Goal: Information Seeking & Learning: Stay updated

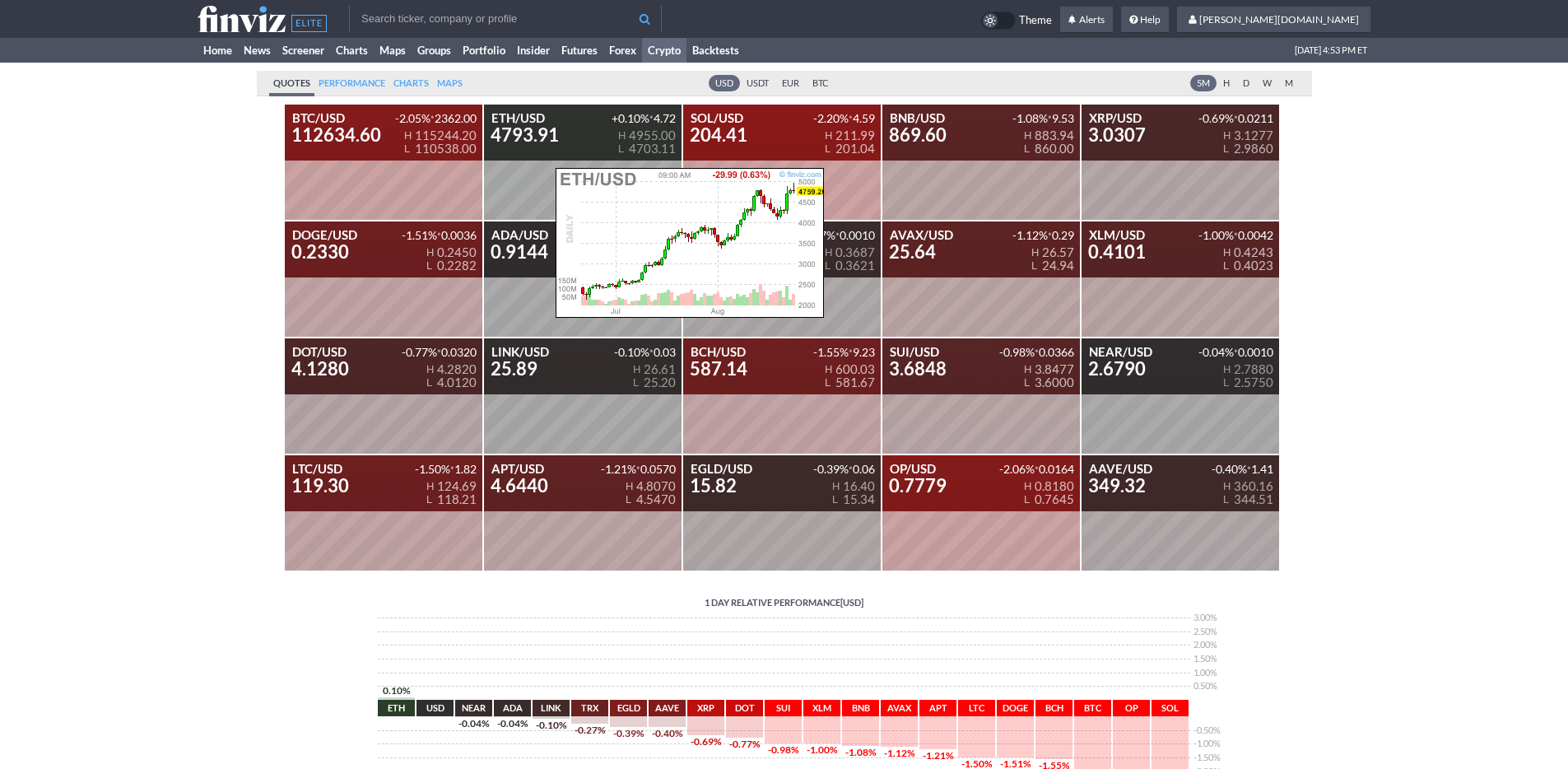
click at [548, 147] on div "ETH/USD 4793.91 +0.10% • 4.72 H 4955.00 L 4703.11" at bounding box center [583, 162] width 198 height 115
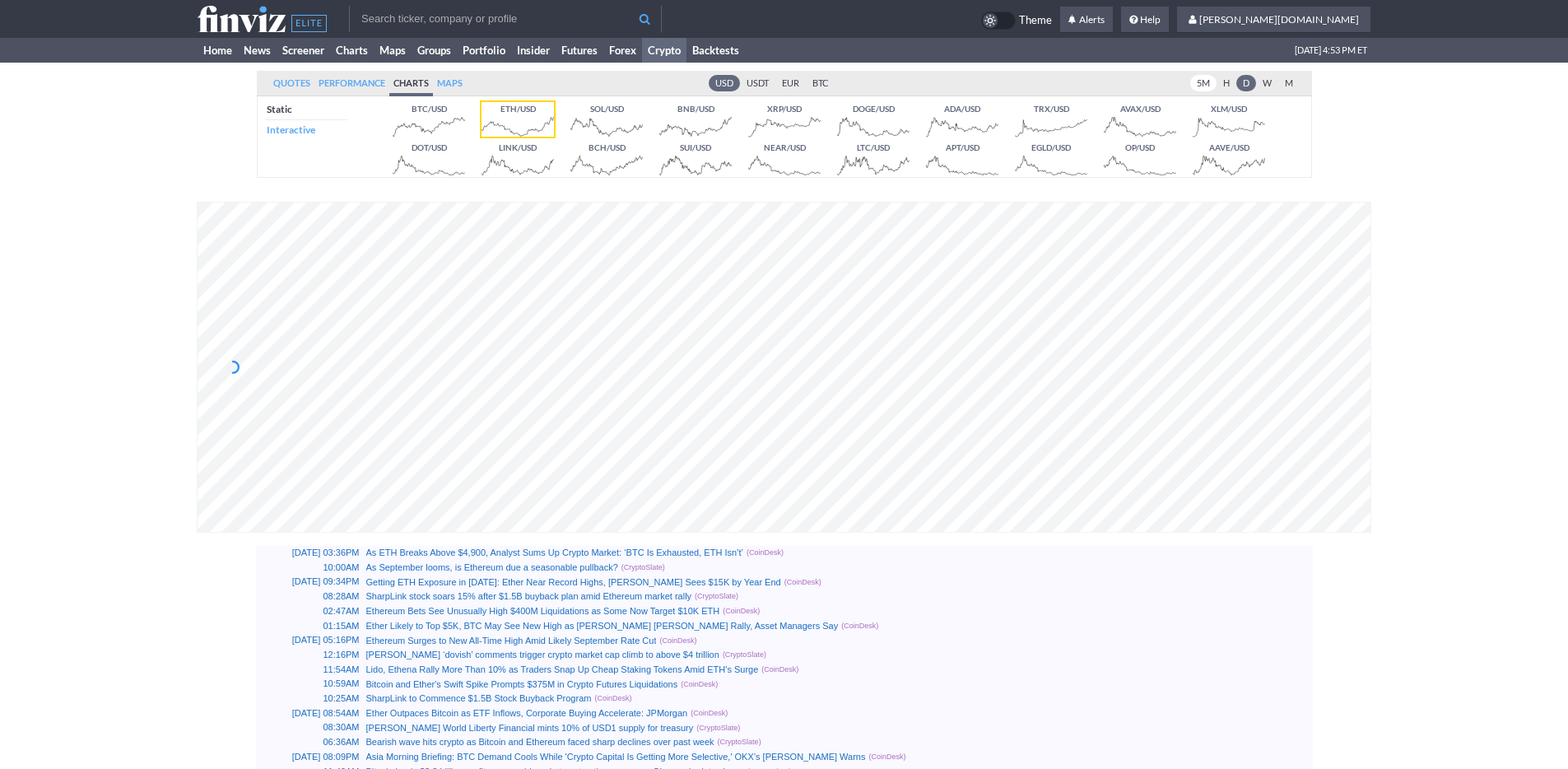
click at [1199, 86] on link "5M" at bounding box center [1204, 83] width 26 height 17
click at [1227, 83] on link "H" at bounding box center [1227, 83] width 19 height 17
